Goal: Task Accomplishment & Management: Use online tool/utility

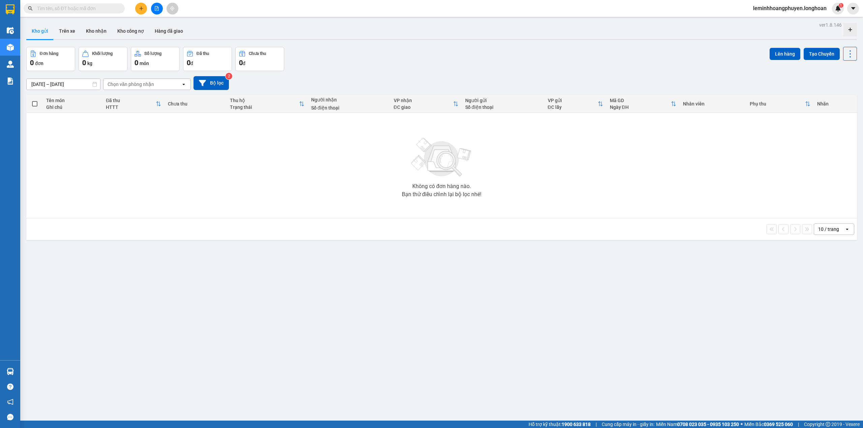
click at [140, 301] on div "ver 1.8.146 Kho gửi Trên xe Kho nhận Kho công nợ Hàng đã giao Đơn hàng 0 đơn Kh…" at bounding box center [442, 234] width 836 height 428
click at [186, 359] on div "ver 1.8.146 Kho gửi Trên xe Kho nhận Kho công nợ Hàng đã giao Đơn hàng 0 đơn Kh…" at bounding box center [442, 234] width 836 height 428
click at [91, 29] on button "Kho nhận" at bounding box center [96, 31] width 31 height 16
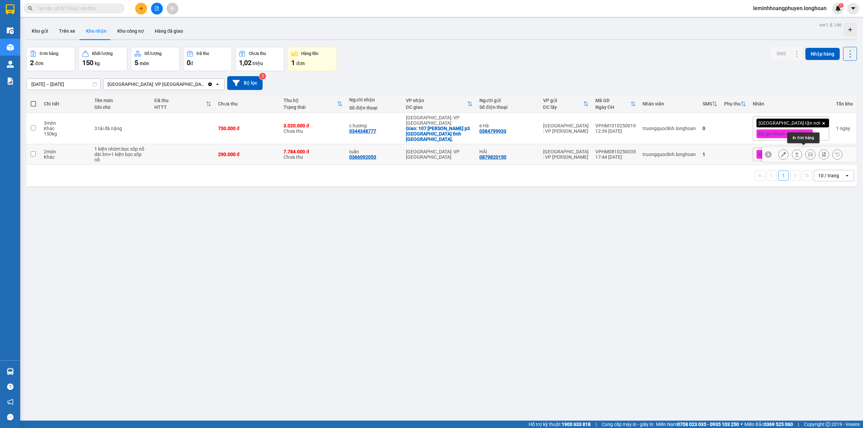
click at [806, 149] on button at bounding box center [810, 155] width 9 height 12
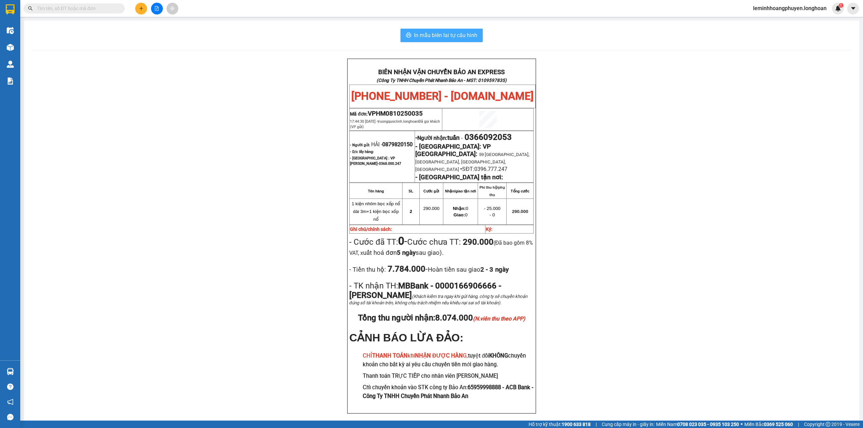
click at [464, 38] on span "In mẫu biên lai tự cấu hình" at bounding box center [445, 35] width 63 height 8
click at [145, 189] on div "BIÊN NHẬN VẬN CHUYỂN BẢO AN EXPRESS (Công Ty TNHH Chuyển Phát Nhanh Bảo An - MS…" at bounding box center [441, 244] width 819 height 371
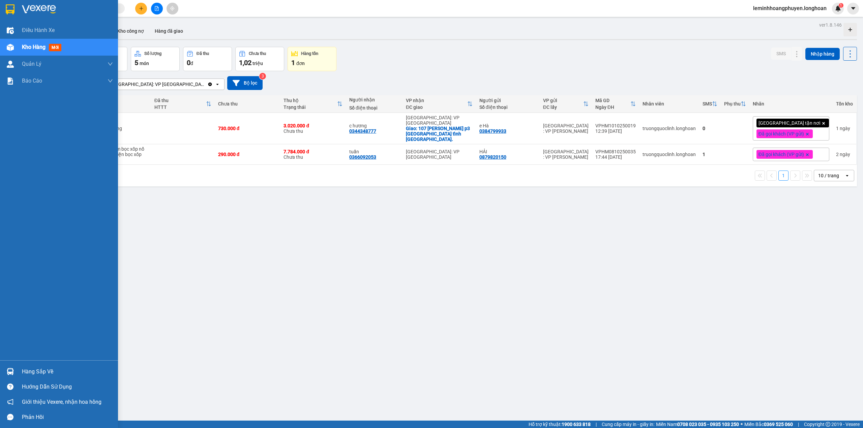
click at [7, 370] on img at bounding box center [10, 371] width 7 height 7
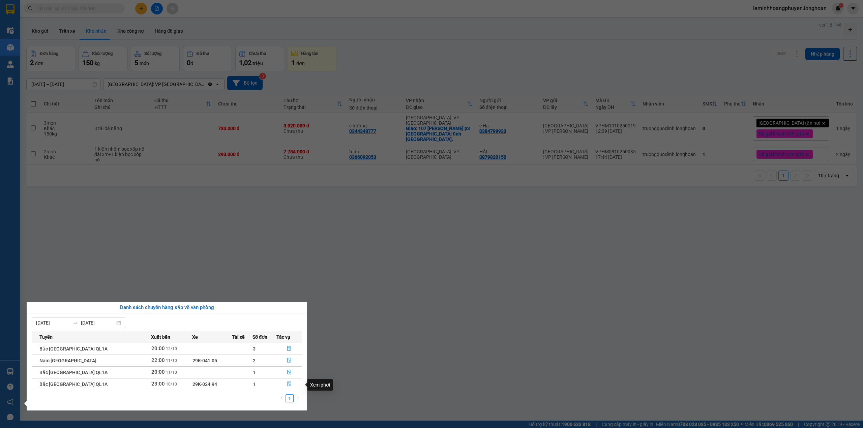
click at [287, 386] on icon "file-done" at bounding box center [289, 384] width 4 height 5
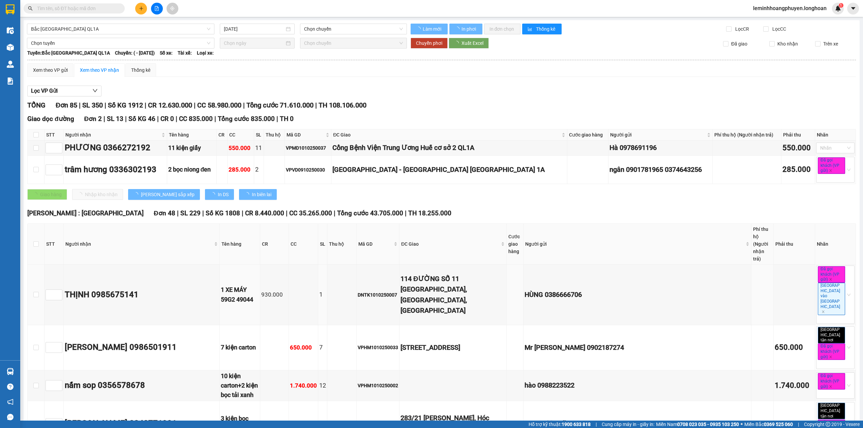
type input "[DATE]"
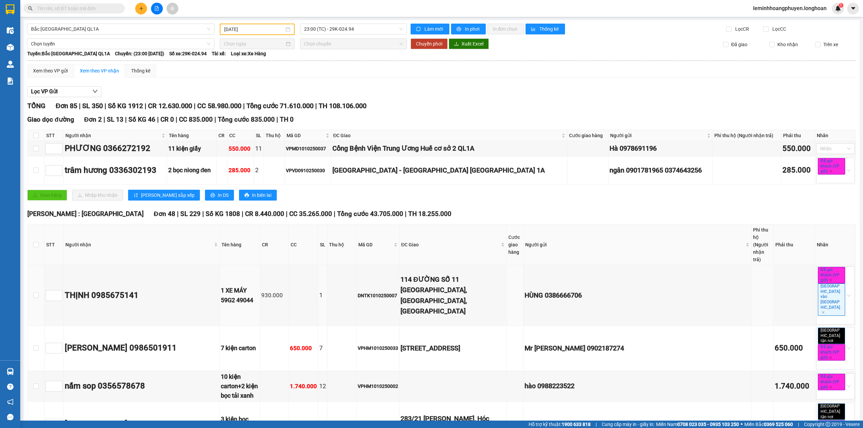
scroll to position [3021, 0]
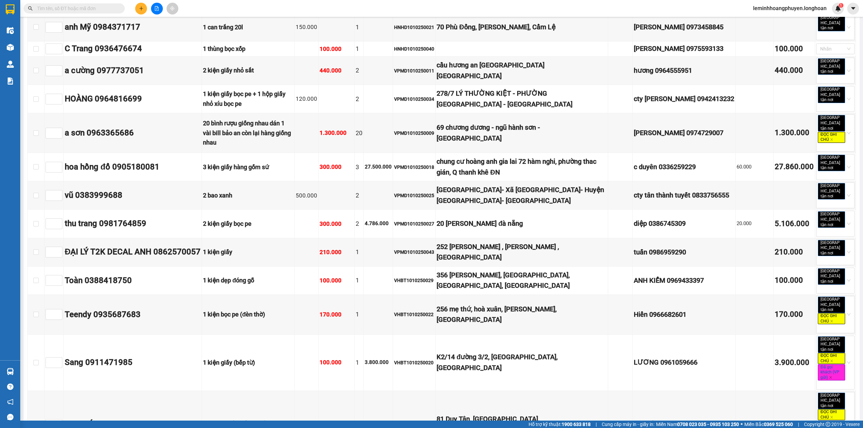
checkbox input "true"
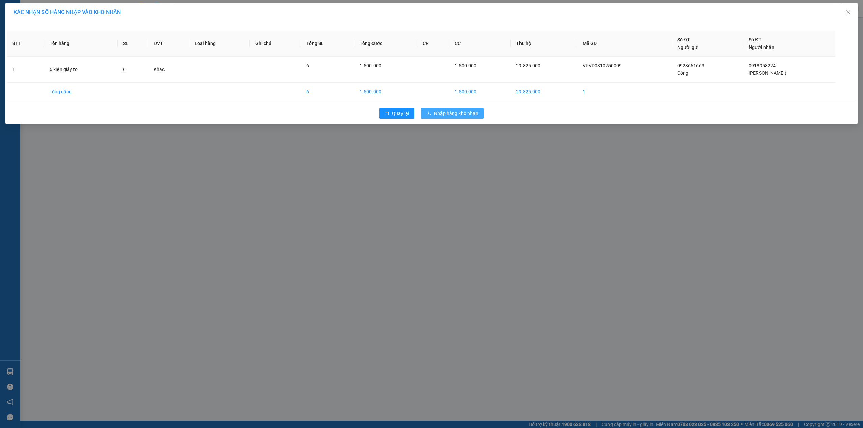
click at [464, 114] on span "Nhập hàng kho nhận" at bounding box center [456, 113] width 44 height 7
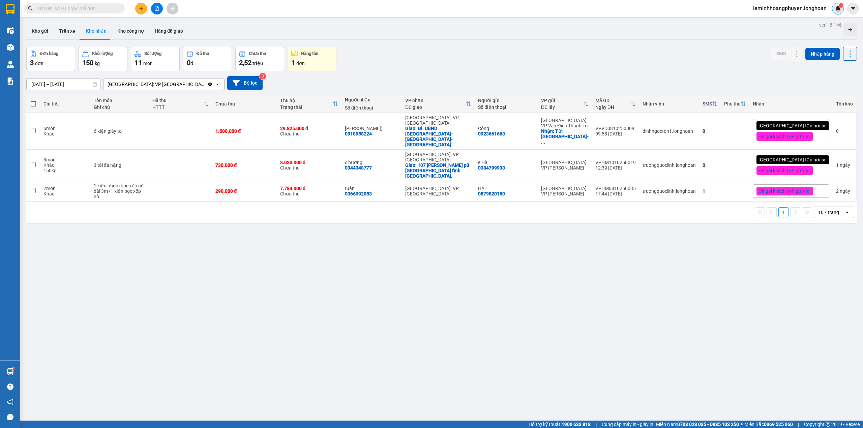
click at [835, 7] on div "1" at bounding box center [838, 9] width 12 height 12
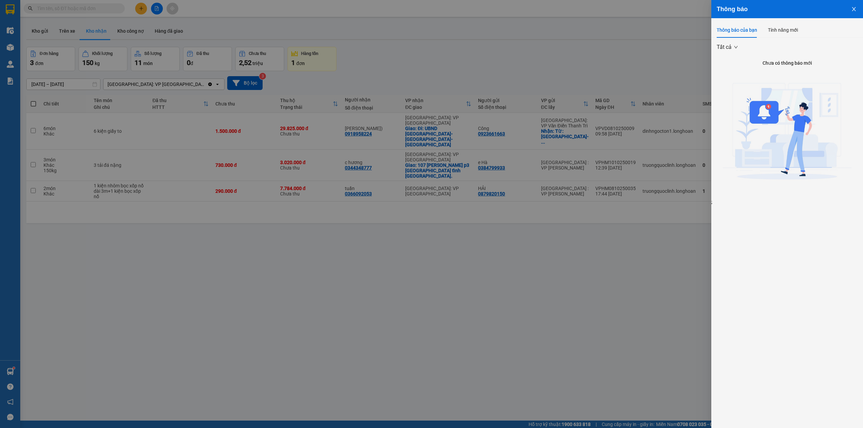
click at [585, 76] on div at bounding box center [431, 214] width 863 height 428
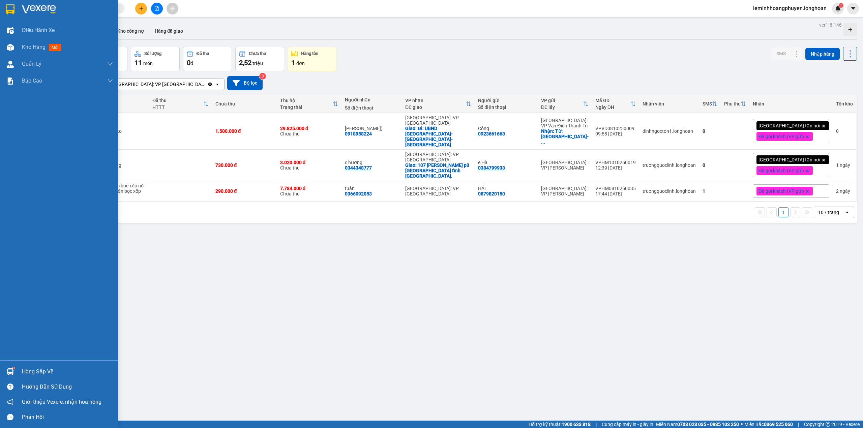
click at [13, 374] on img at bounding box center [10, 371] width 7 height 7
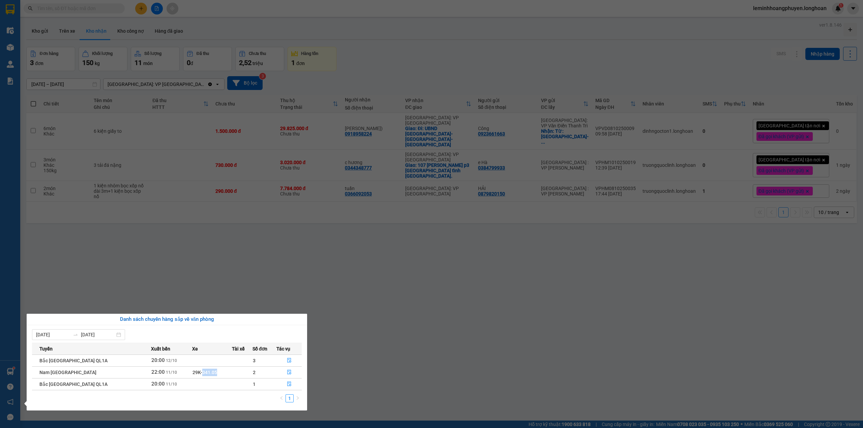
drag, startPoint x: 204, startPoint y: 371, endPoint x: 184, endPoint y: 373, distance: 20.0
click at [192, 373] on td "29K-041.05" at bounding box center [212, 372] width 40 height 12
copy span "041.05"
click at [288, 371] on icon "file-done" at bounding box center [289, 372] width 5 height 5
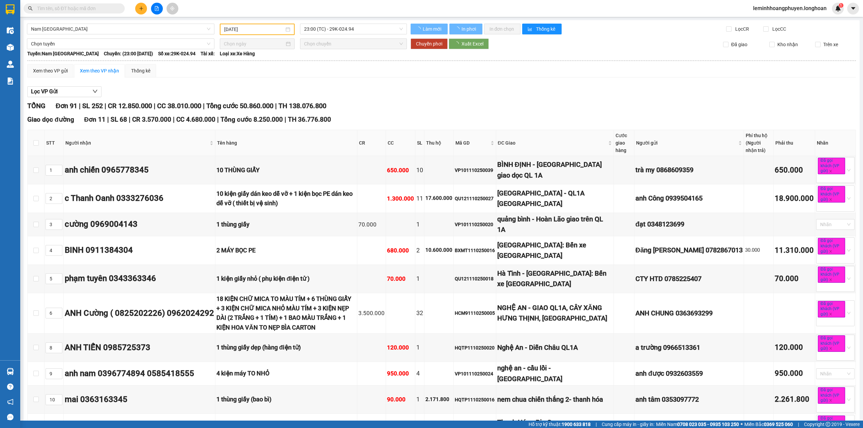
type input "[DATE]"
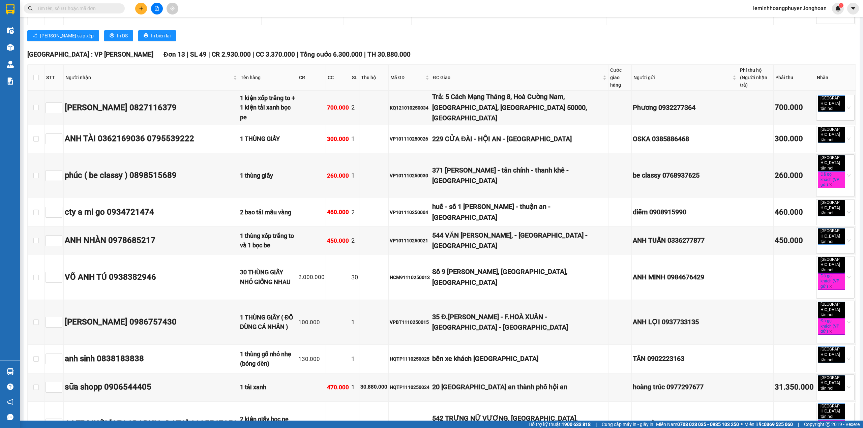
scroll to position [111, 0]
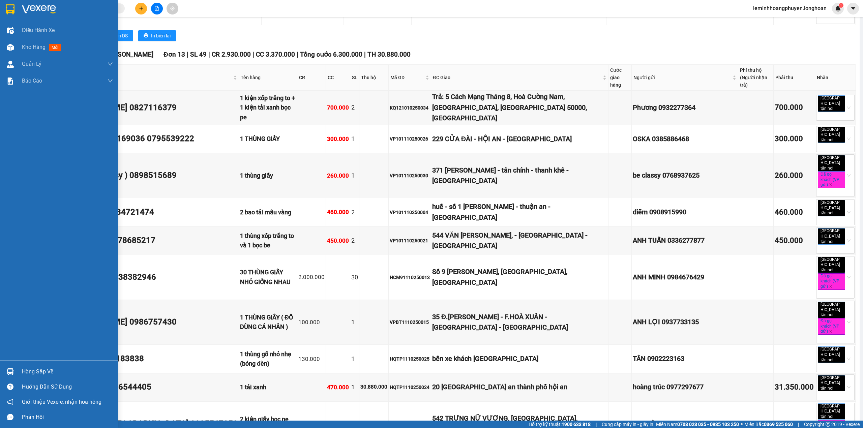
click at [18, 9] on div at bounding box center [59, 11] width 118 height 22
